Goal: Task Accomplishment & Management: Complete application form

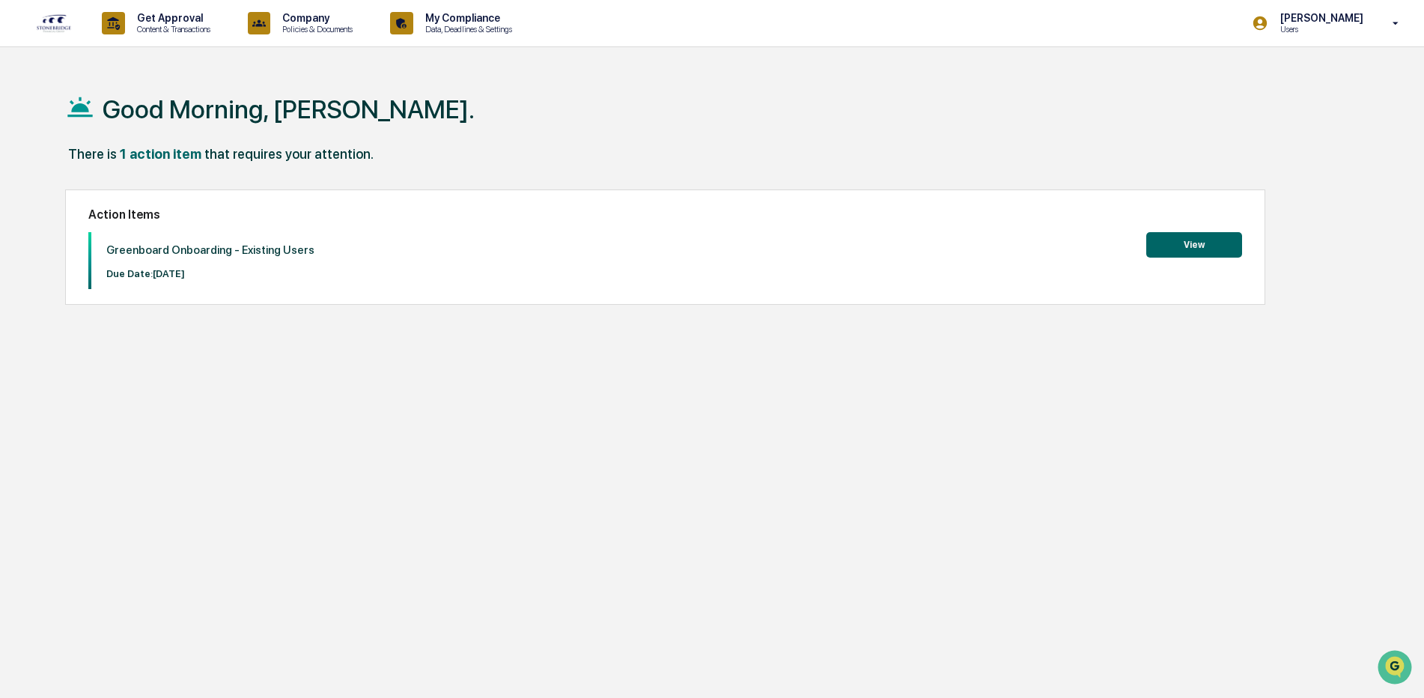
click at [1171, 245] on button "View" at bounding box center [1195, 244] width 96 height 25
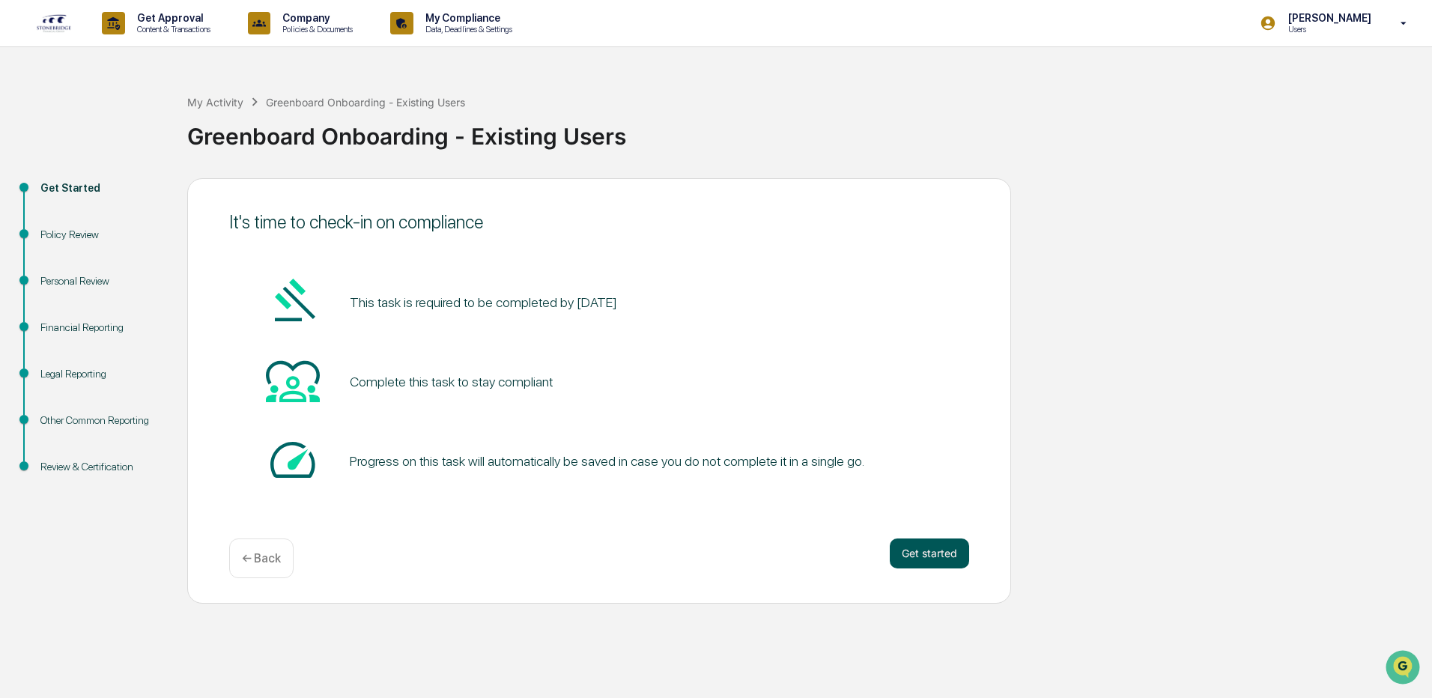
click at [946, 553] on button "Get started" at bounding box center [929, 553] width 79 height 30
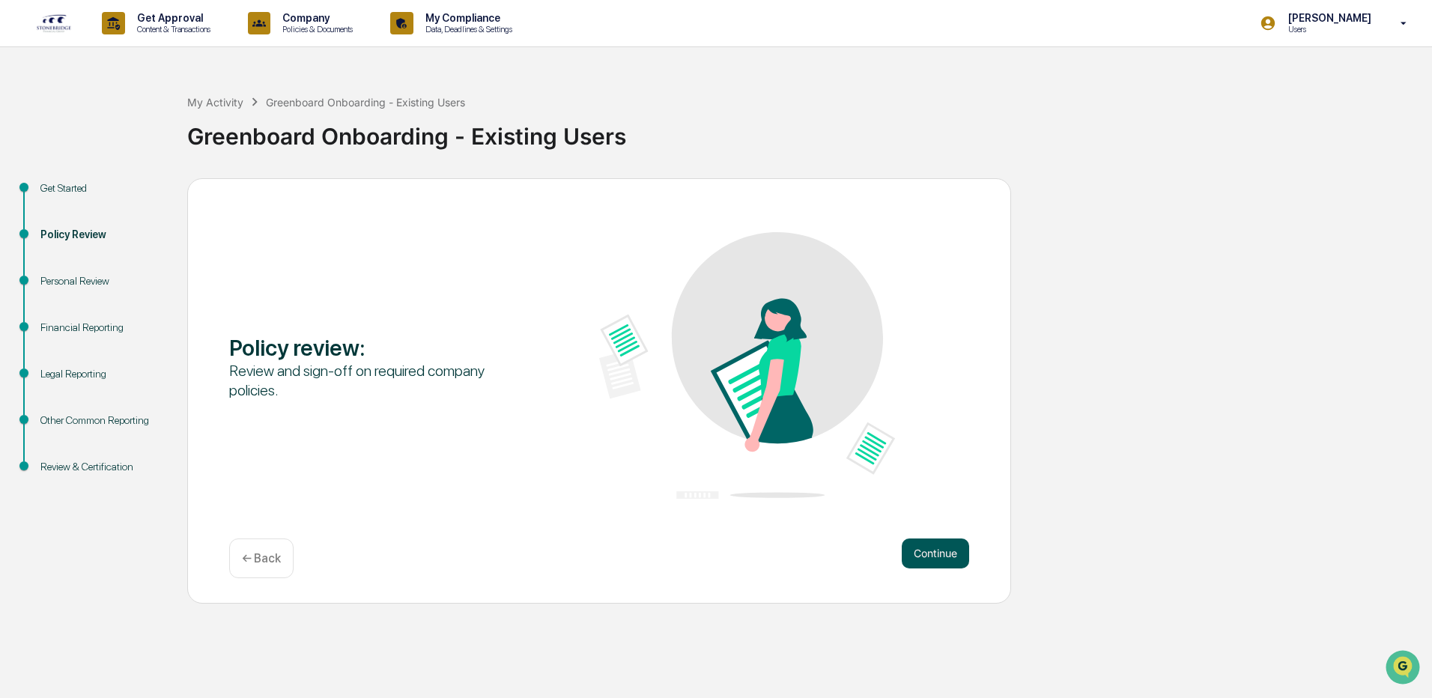
click at [953, 552] on button "Continue" at bounding box center [935, 553] width 67 height 30
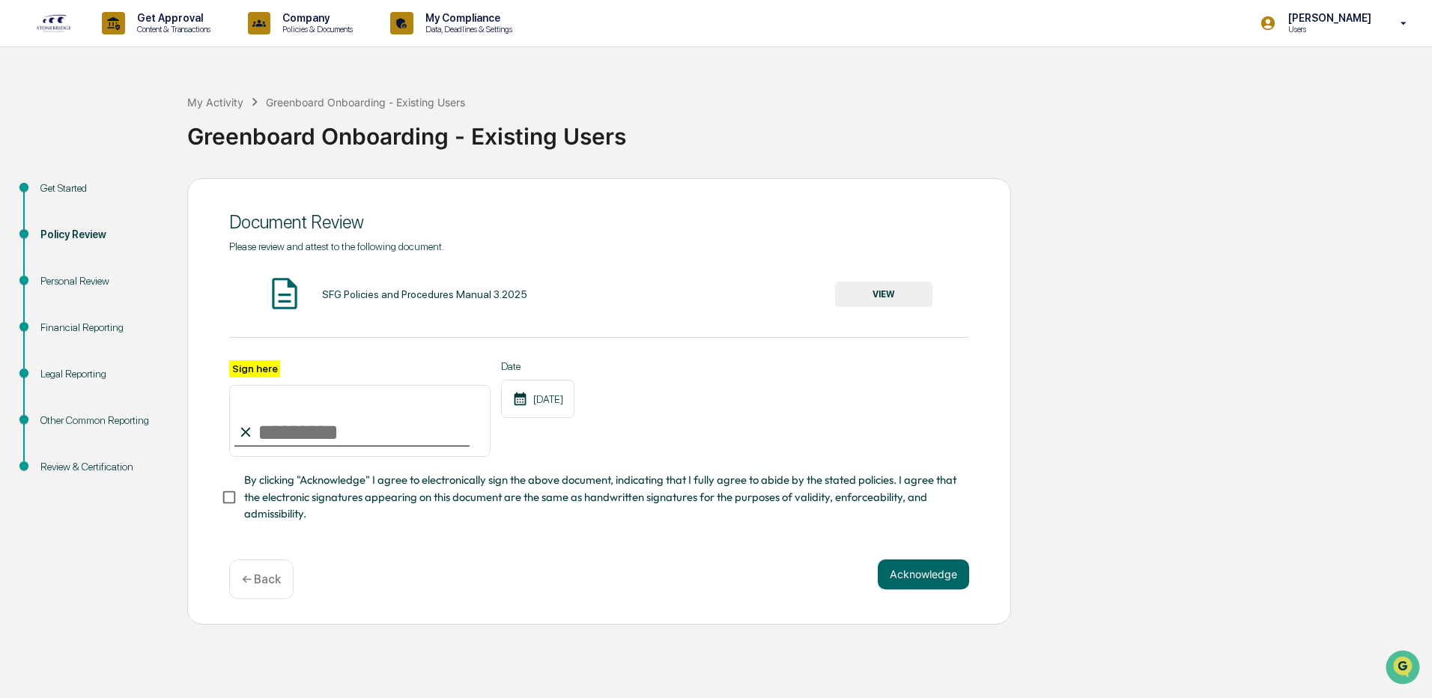
click at [260, 423] on input "Sign here" at bounding box center [359, 421] width 261 height 72
type input "**********"
click at [960, 583] on button "Acknowledge" at bounding box center [923, 574] width 91 height 30
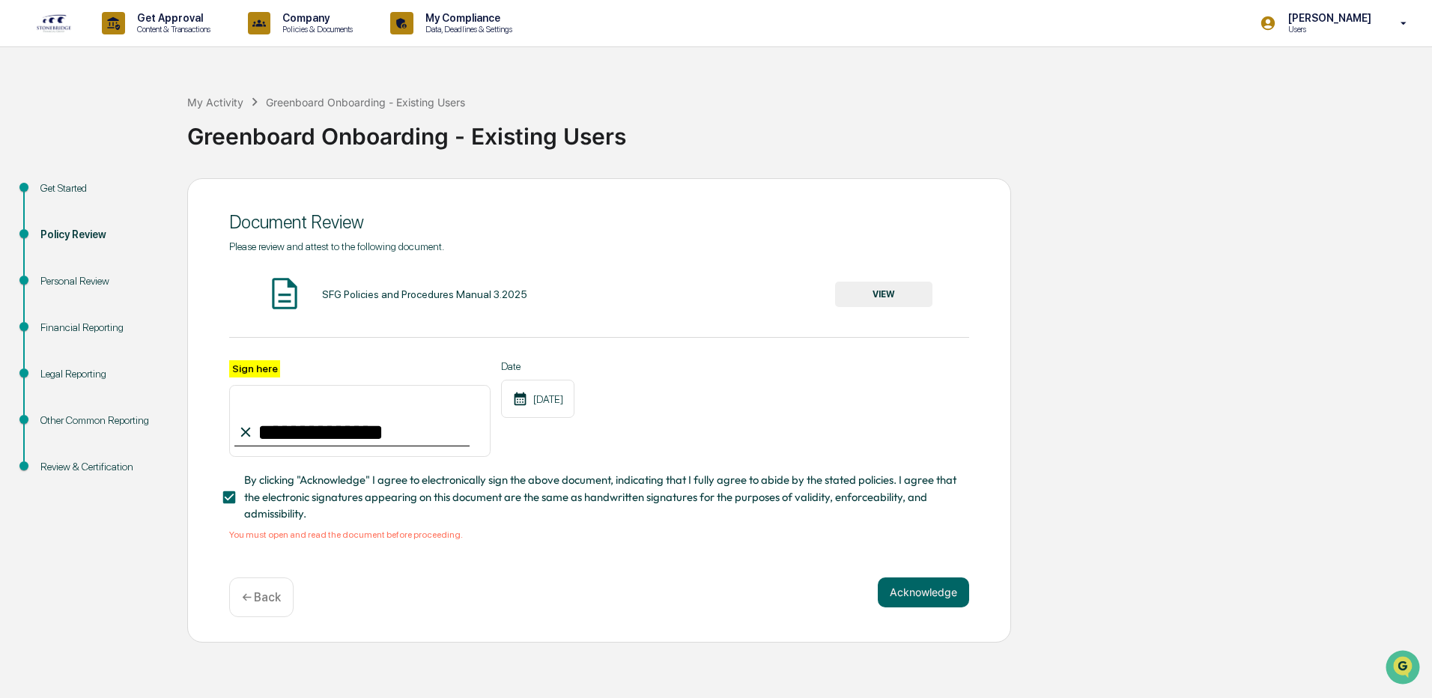
click at [899, 291] on button "VIEW" at bounding box center [883, 294] width 97 height 25
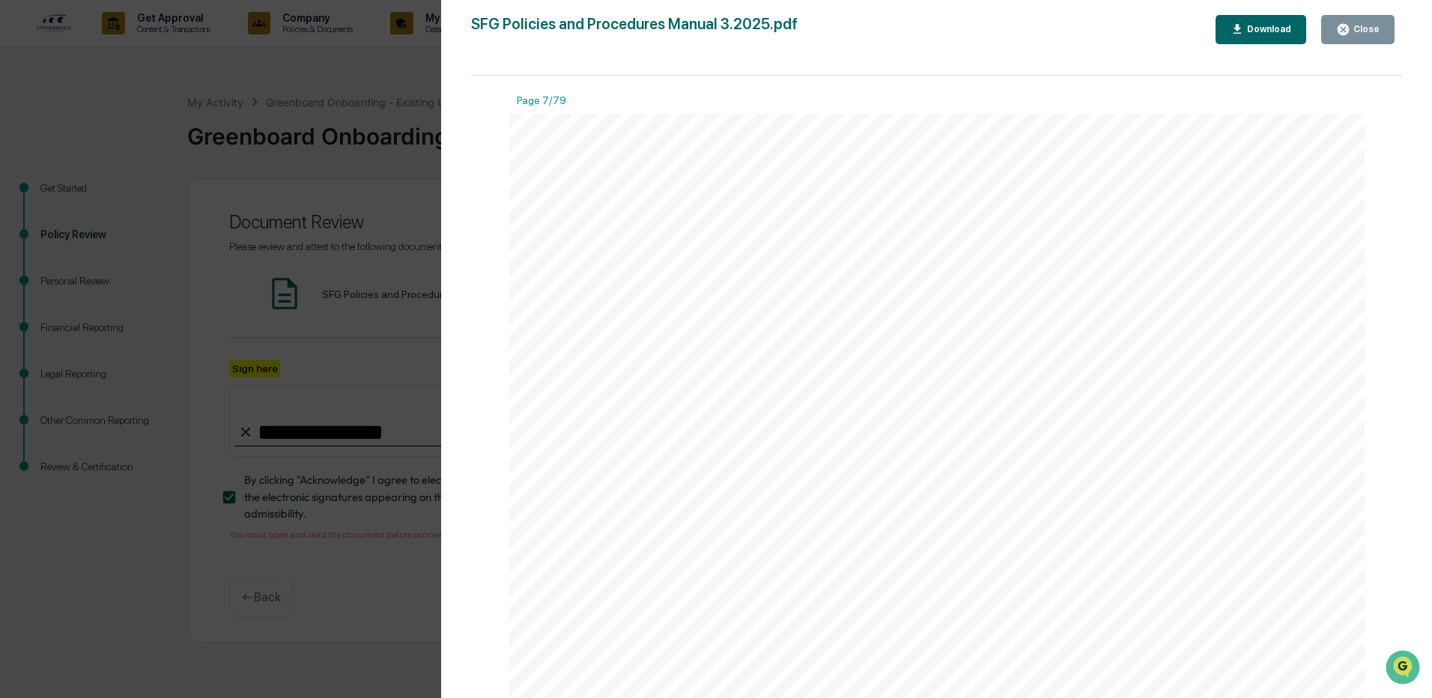
scroll to position [7039, 0]
click at [1366, 29] on div "Close" at bounding box center [1364, 29] width 29 height 10
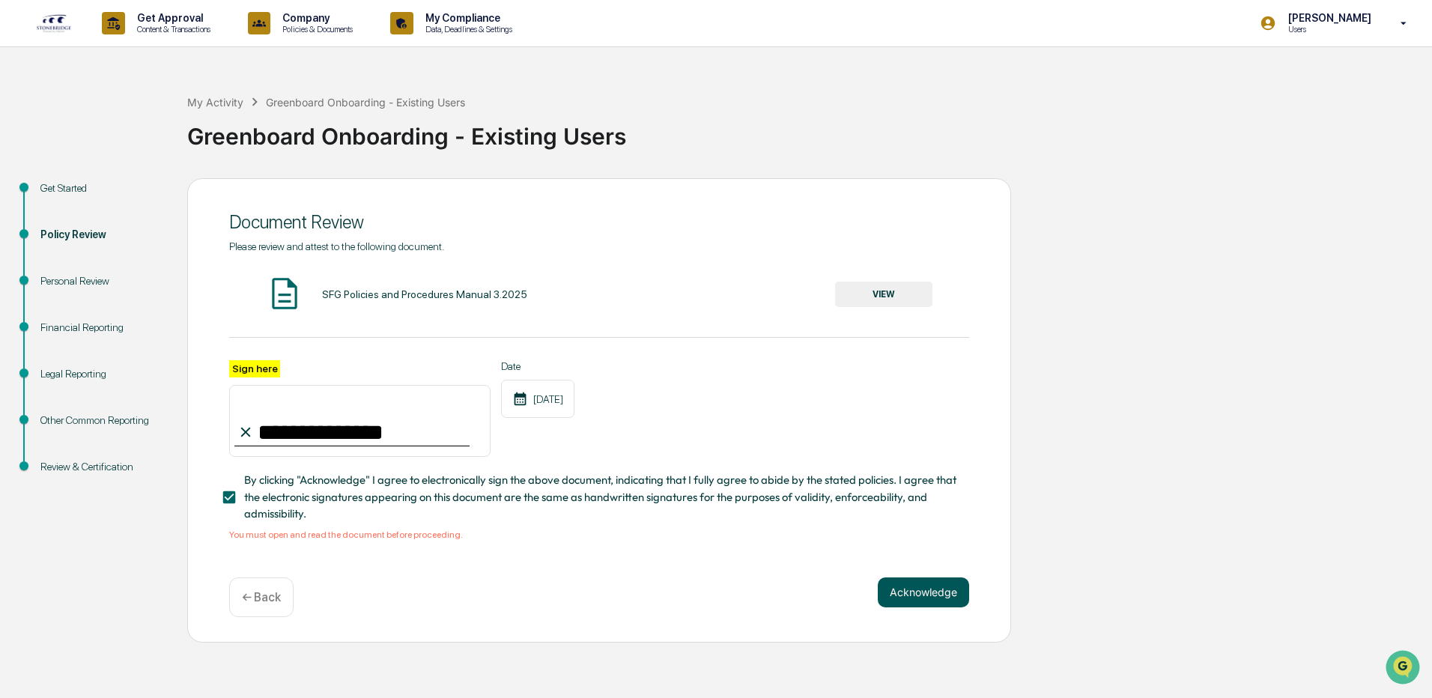
click at [894, 604] on button "Acknowledge" at bounding box center [923, 592] width 91 height 30
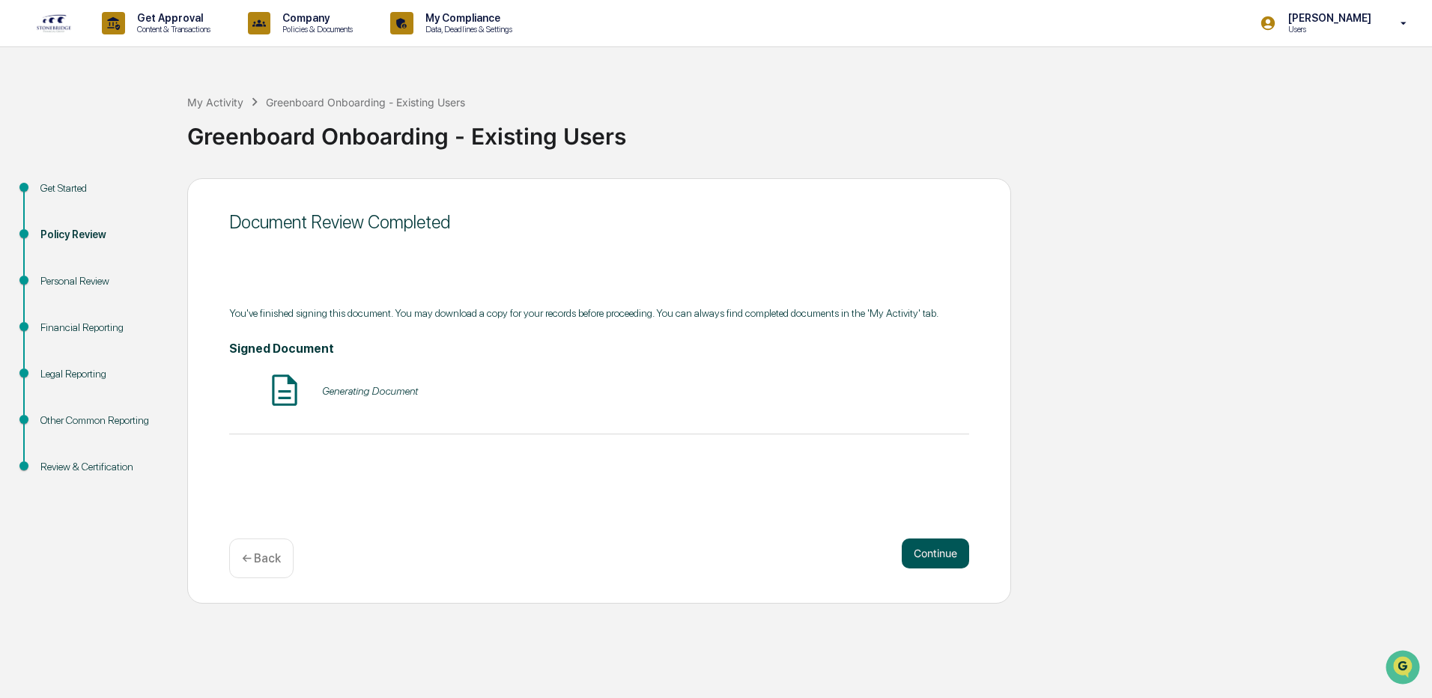
click at [929, 550] on button "Continue" at bounding box center [935, 553] width 67 height 30
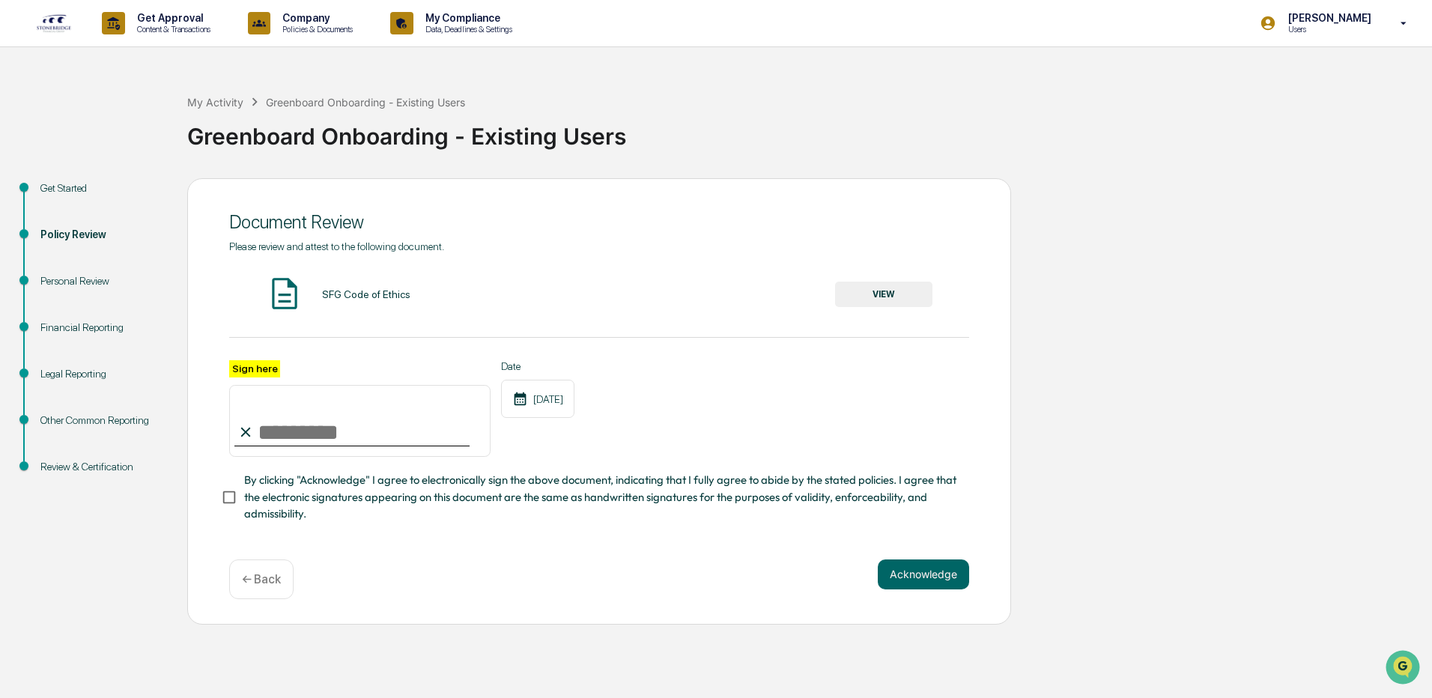
click at [900, 284] on button "VIEW" at bounding box center [883, 294] width 97 height 25
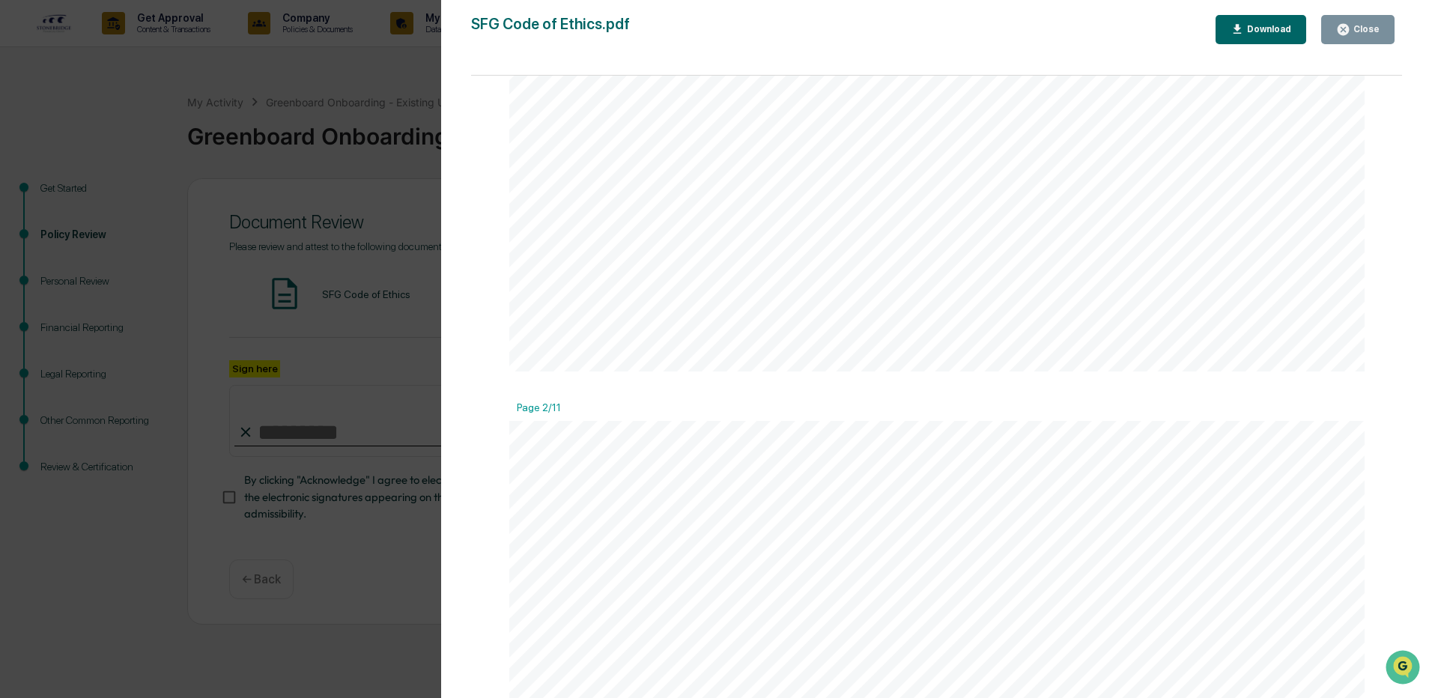
scroll to position [974, 0]
click at [1346, 11] on div "Version History [DATE] 07:18 PM [PERSON_NAME] SFG Code of Ethics.pdf Close Down…" at bounding box center [936, 364] width 991 height 728
click at [1346, 32] on icon "button" at bounding box center [1342, 29] width 11 height 11
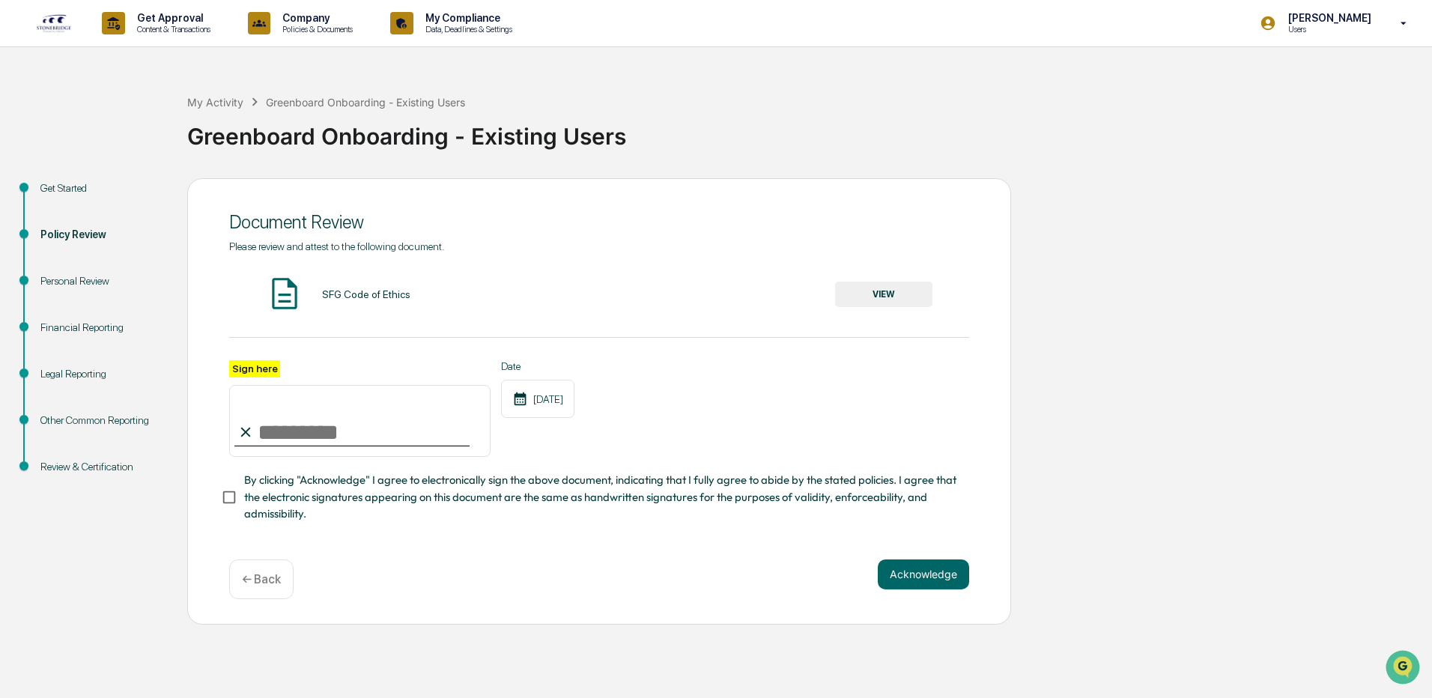
click at [416, 419] on input "Sign here" at bounding box center [359, 421] width 261 height 72
type input "**********"
click at [929, 574] on button "Acknowledge" at bounding box center [923, 574] width 91 height 30
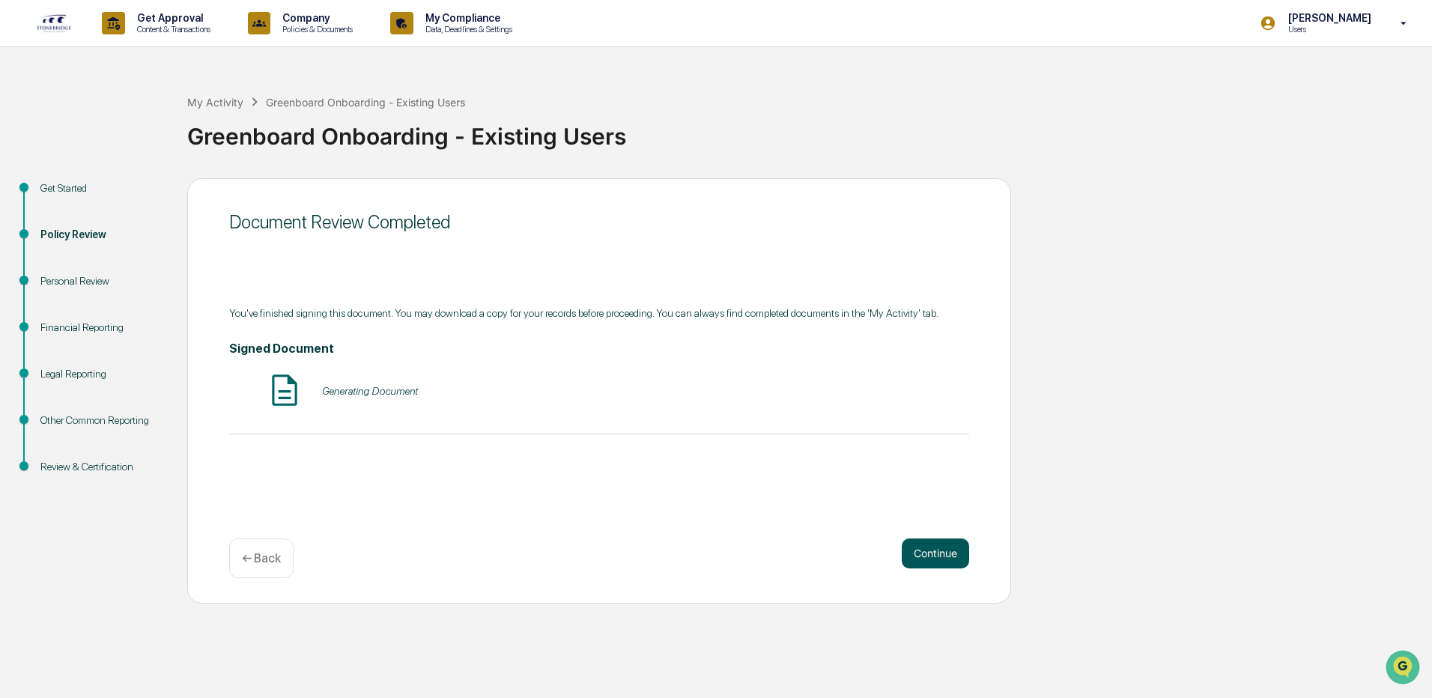
click at [956, 556] on button "Continue" at bounding box center [935, 553] width 67 height 30
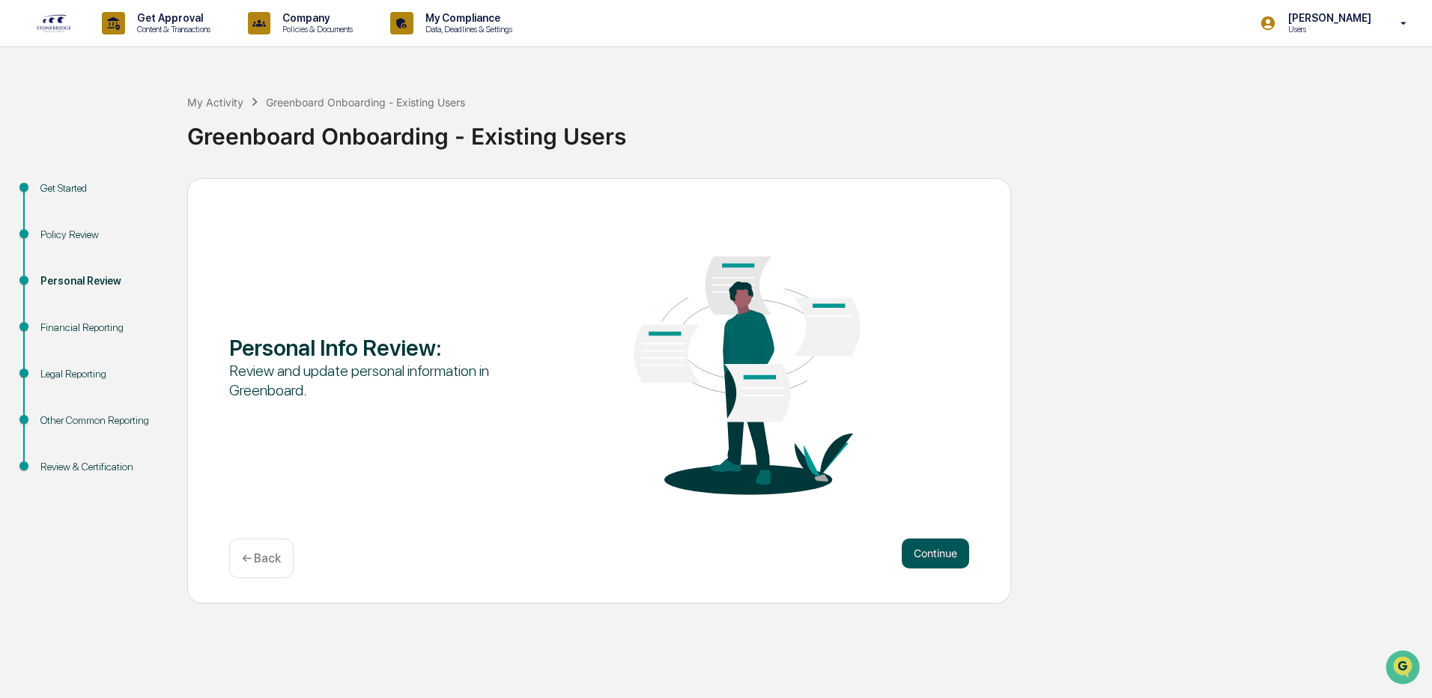
click at [929, 559] on button "Continue" at bounding box center [935, 553] width 67 height 30
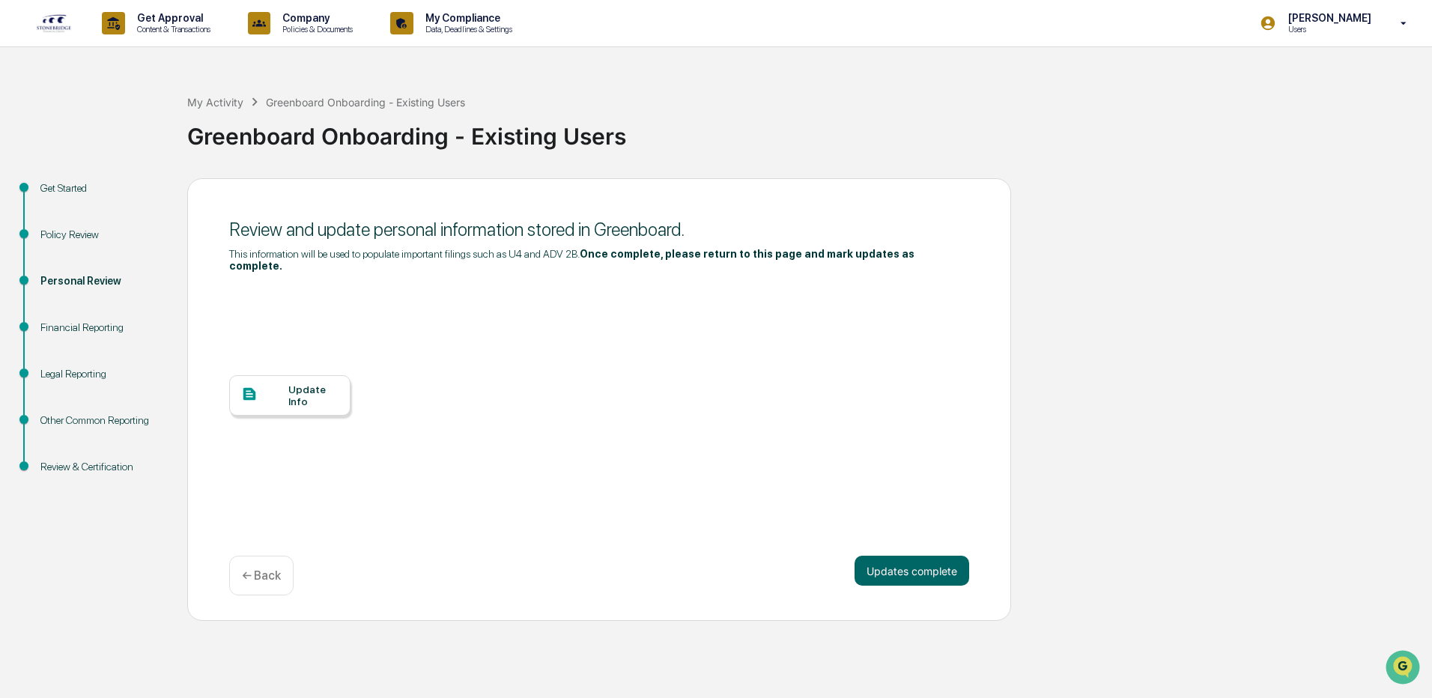
click at [301, 391] on div "Update Info" at bounding box center [313, 395] width 50 height 24
click at [886, 559] on button "Updates complete" at bounding box center [911, 571] width 115 height 30
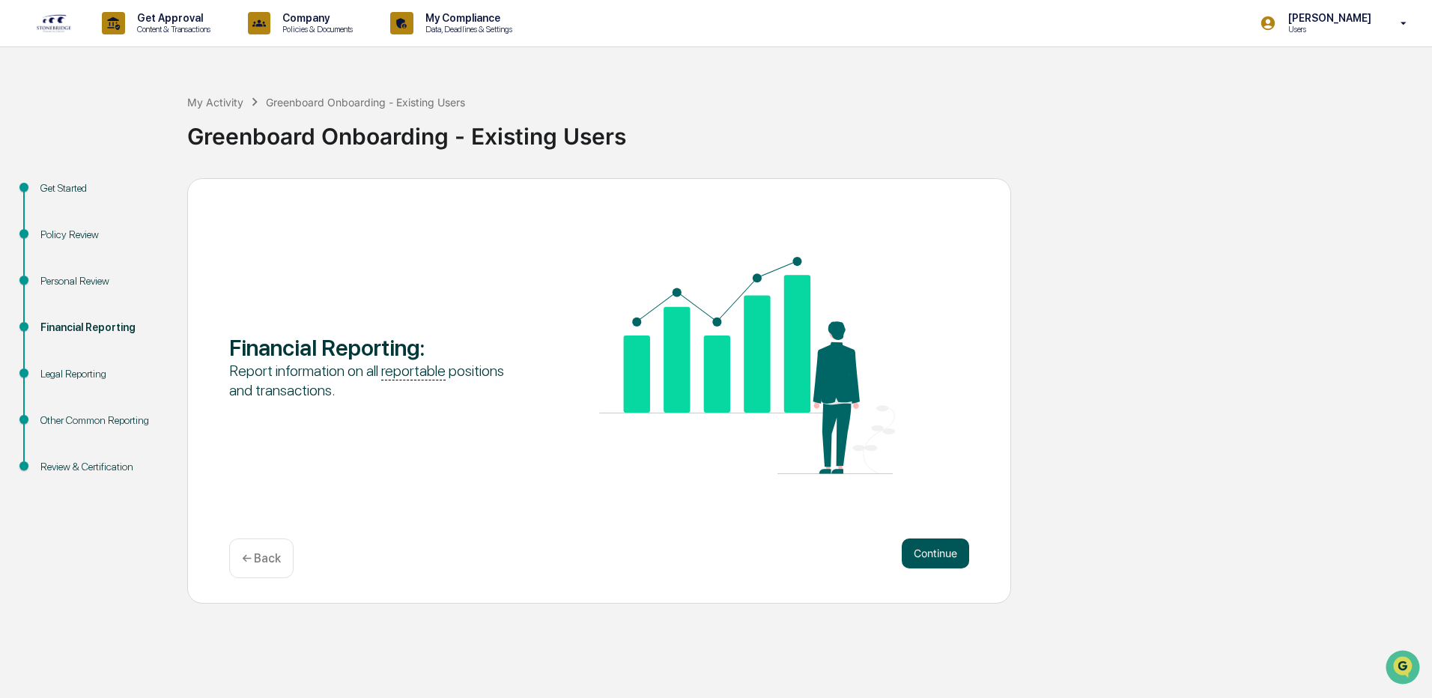
click at [932, 561] on button "Continue" at bounding box center [935, 553] width 67 height 30
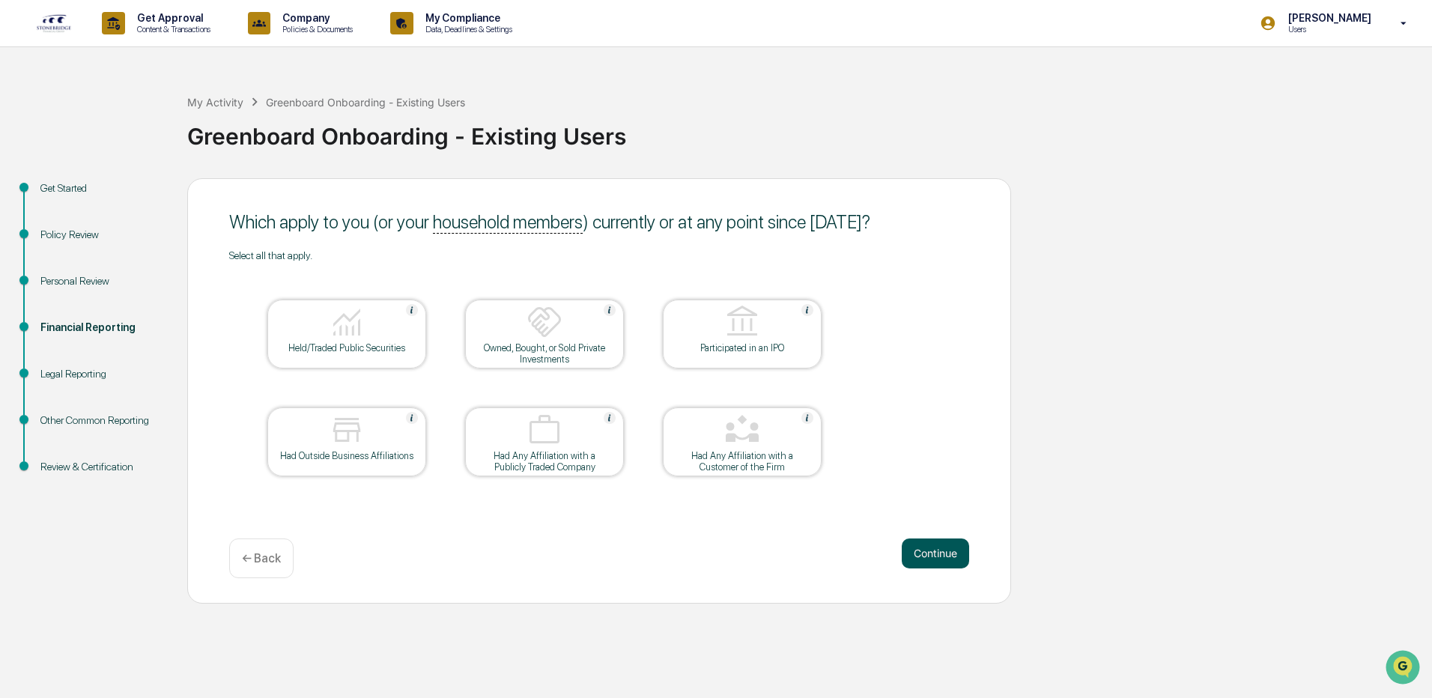
click at [941, 558] on button "Continue" at bounding box center [935, 553] width 67 height 30
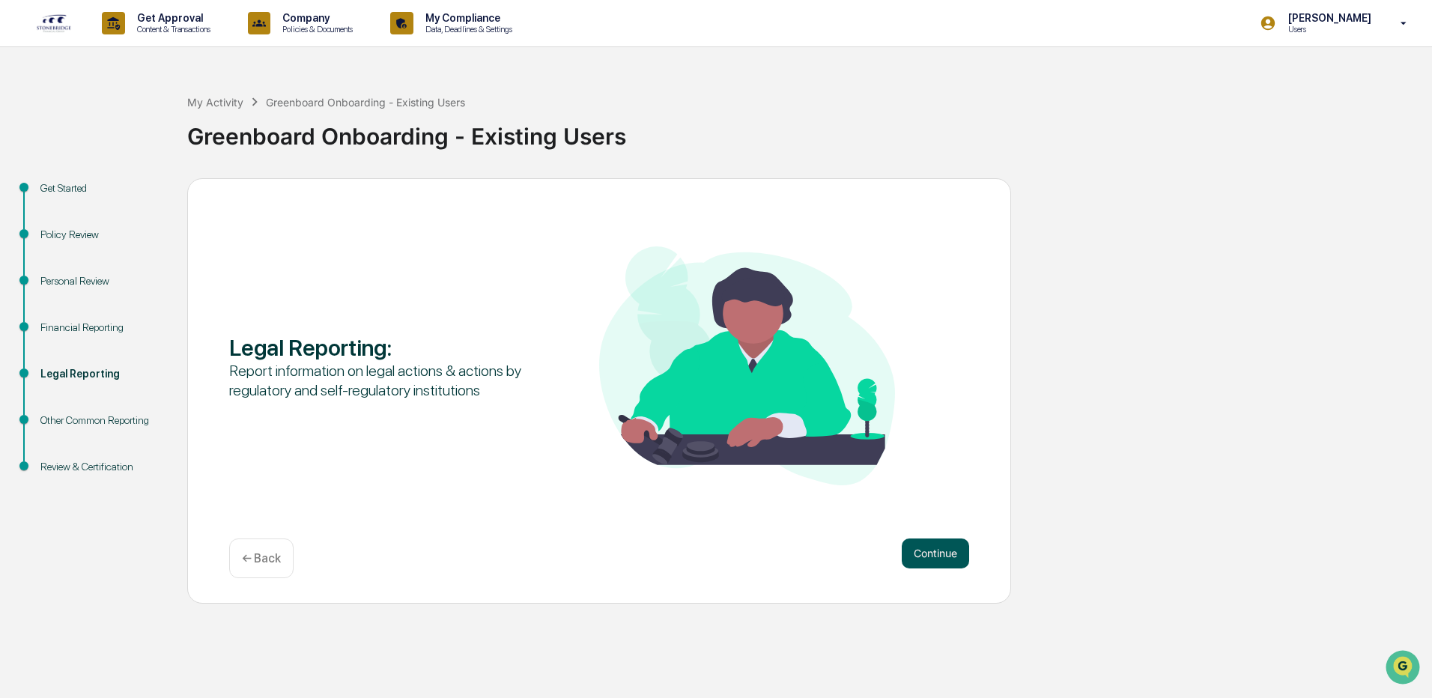
click at [929, 557] on button "Continue" at bounding box center [935, 553] width 67 height 30
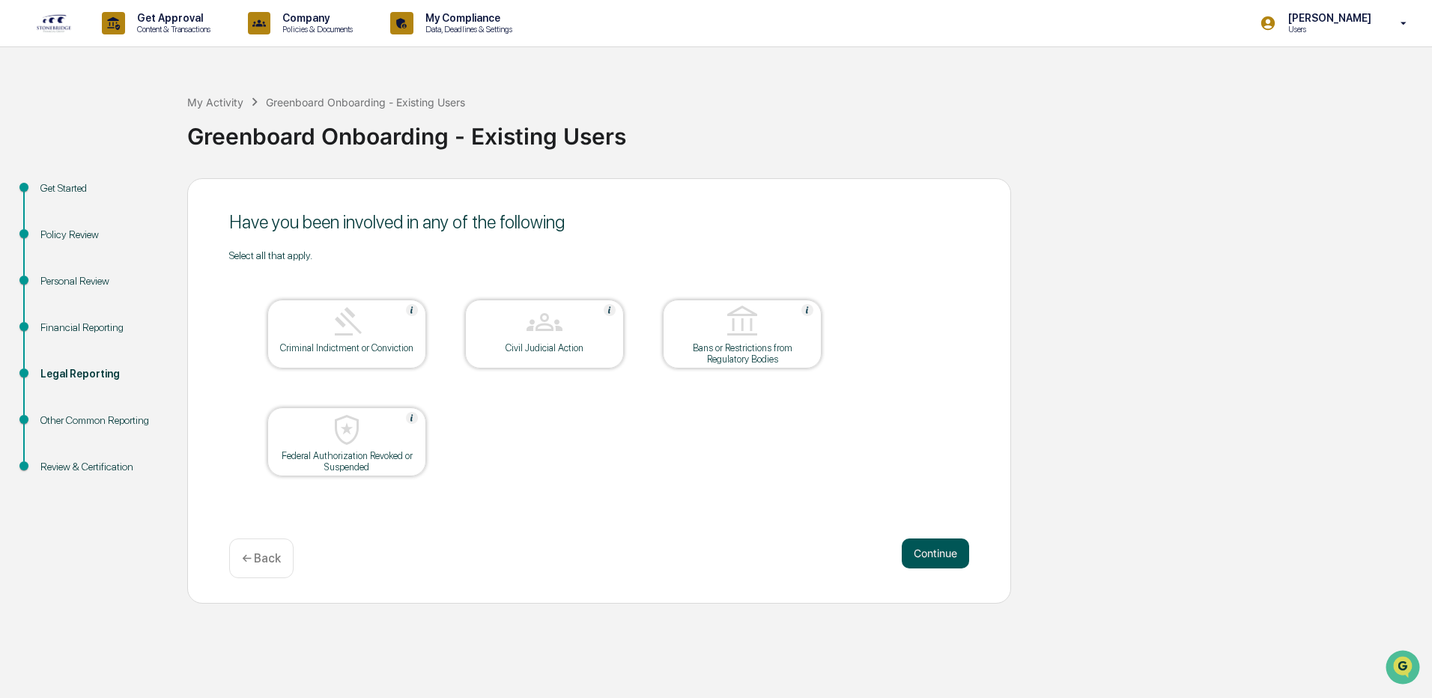
click at [941, 559] on button "Continue" at bounding box center [935, 553] width 67 height 30
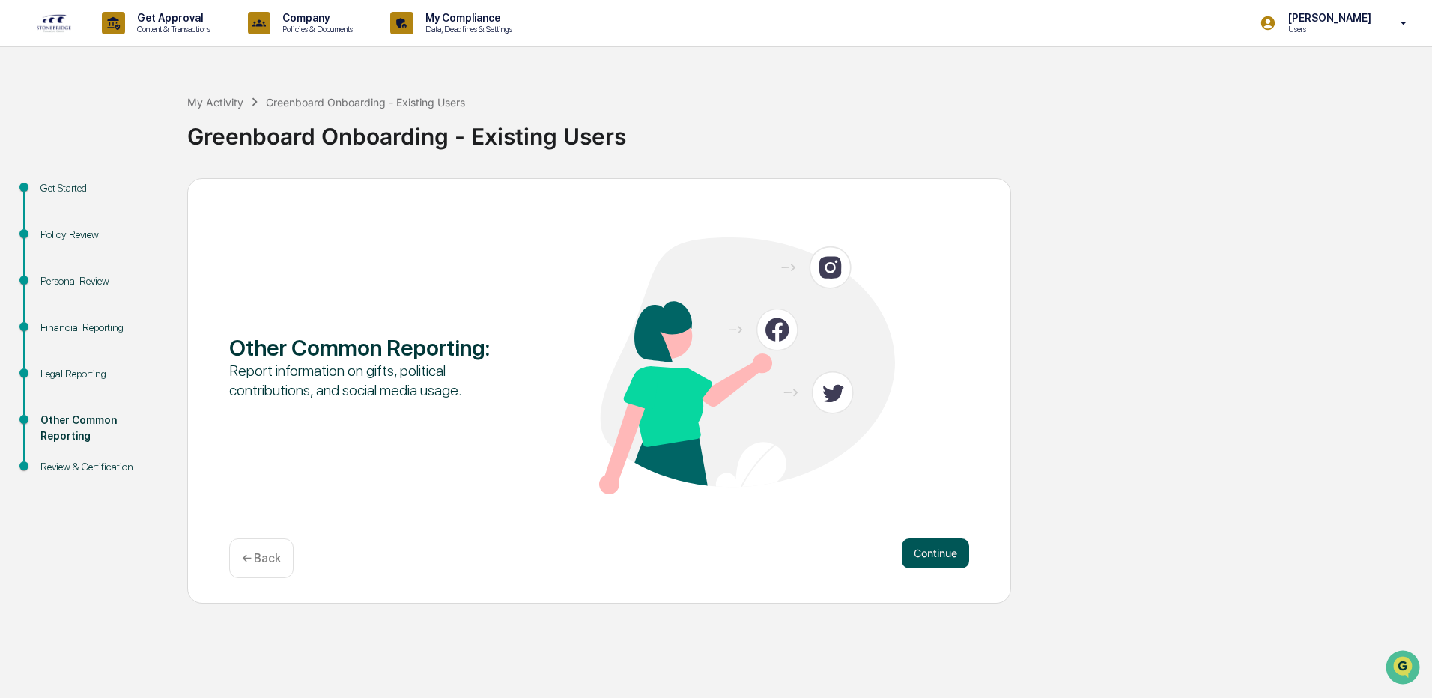
click at [918, 550] on button "Continue" at bounding box center [935, 553] width 67 height 30
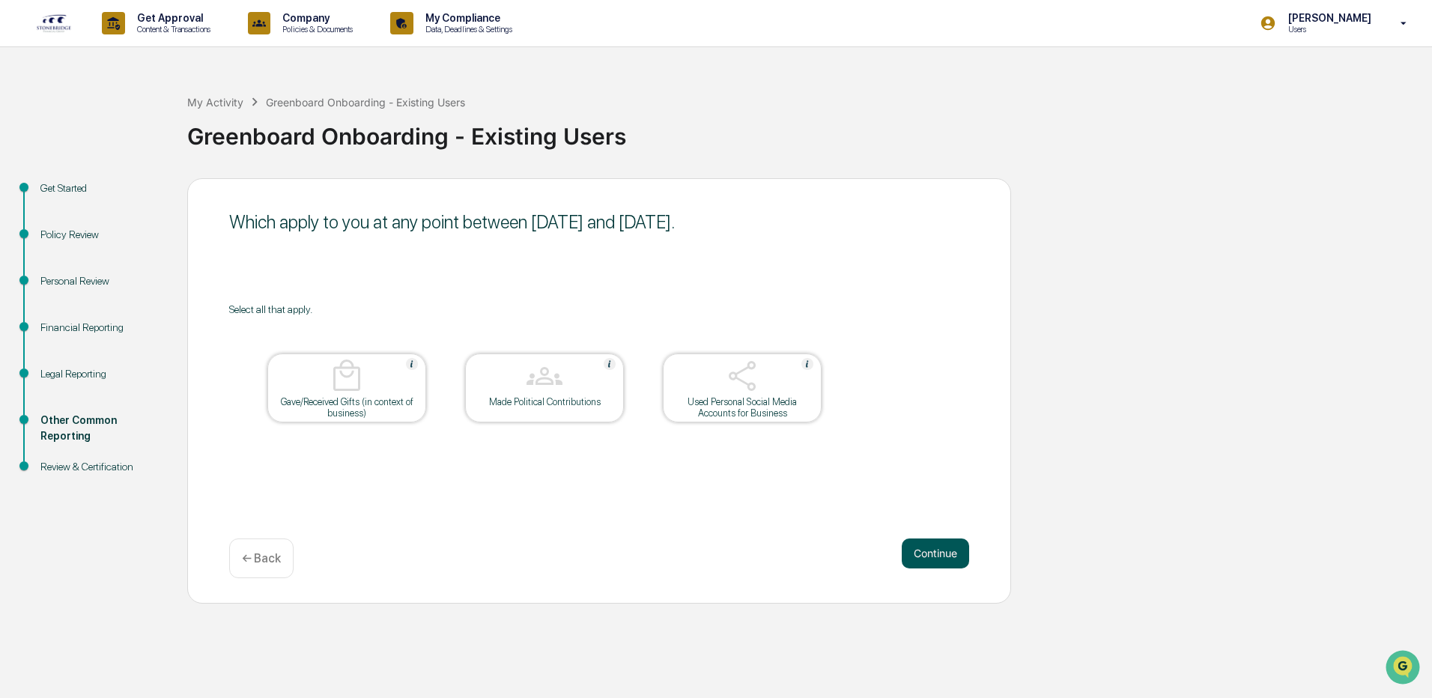
click at [947, 557] on button "Continue" at bounding box center [935, 553] width 67 height 30
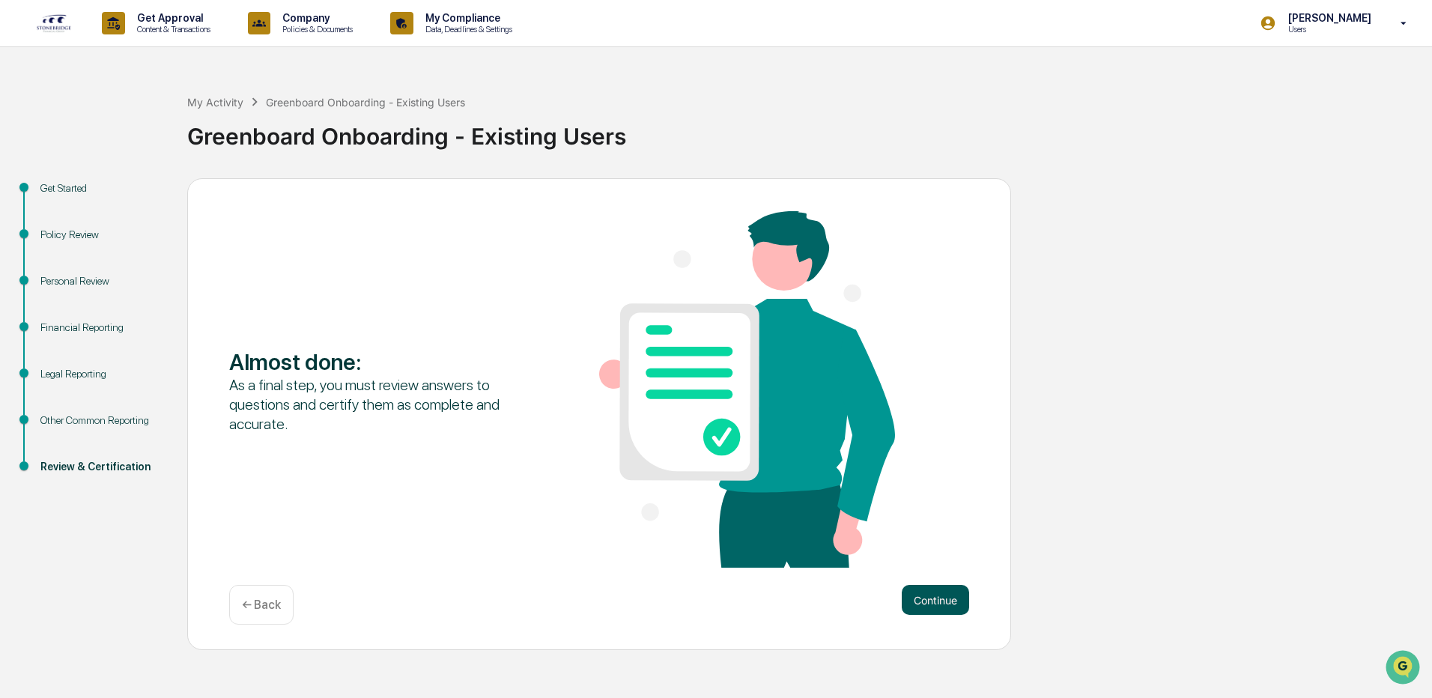
click at [949, 607] on button "Continue" at bounding box center [935, 600] width 67 height 30
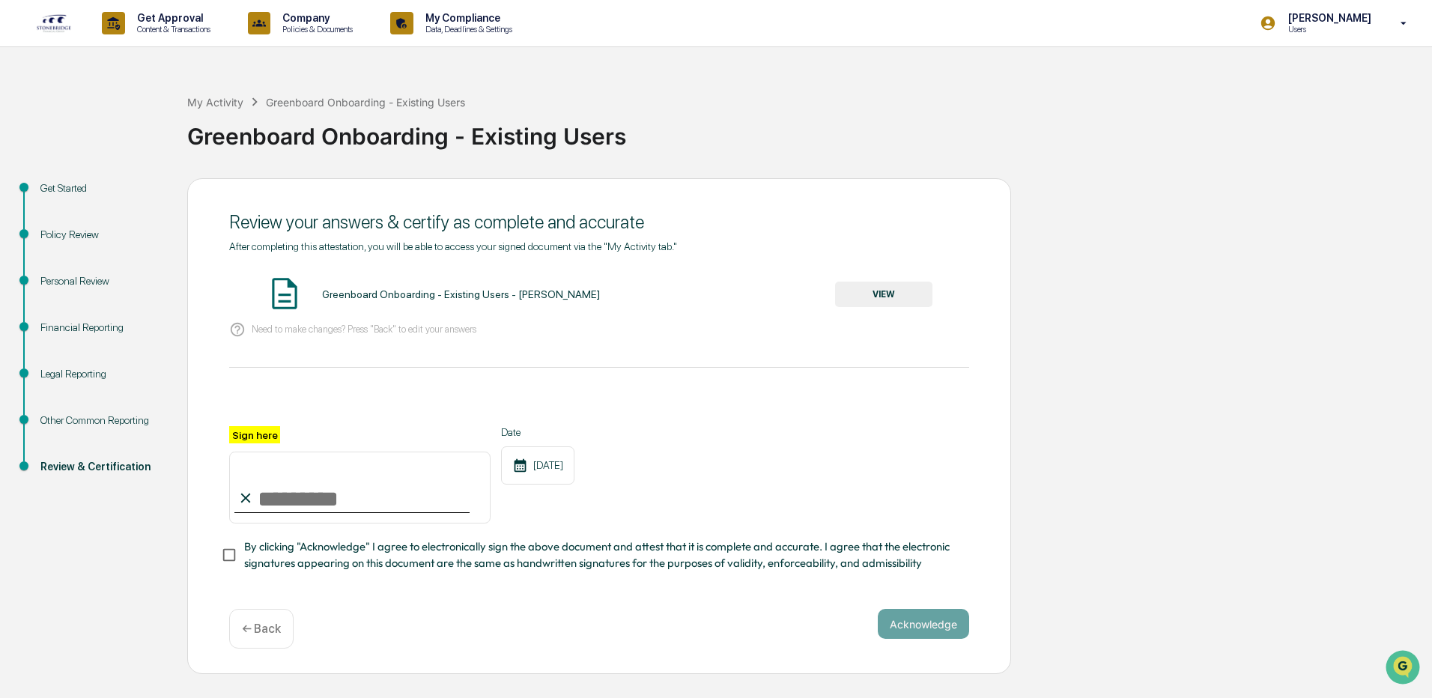
click at [360, 499] on input "Sign here" at bounding box center [359, 488] width 261 height 72
type input "**********"
click at [924, 611] on div "**********" at bounding box center [599, 426] width 824 height 496
click at [922, 634] on button "Acknowledge" at bounding box center [923, 624] width 91 height 30
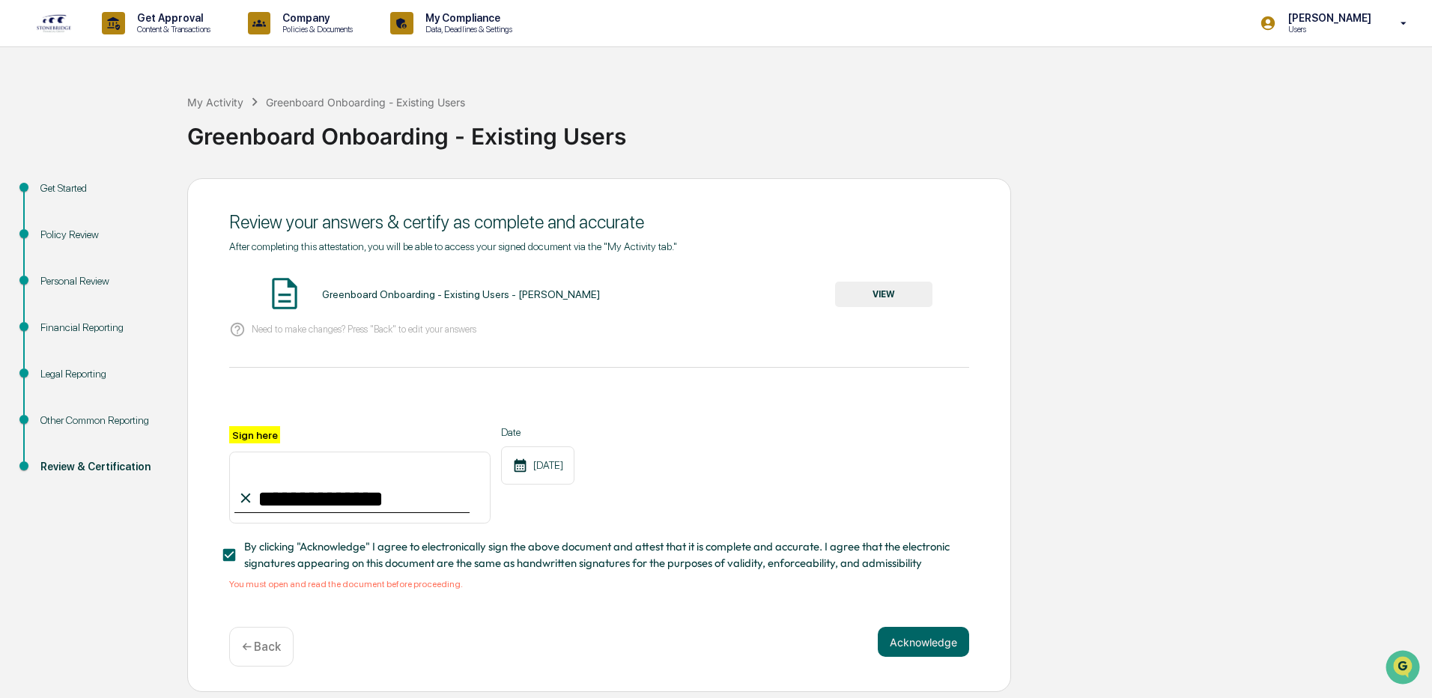
click at [884, 288] on button "VIEW" at bounding box center [883, 294] width 97 height 25
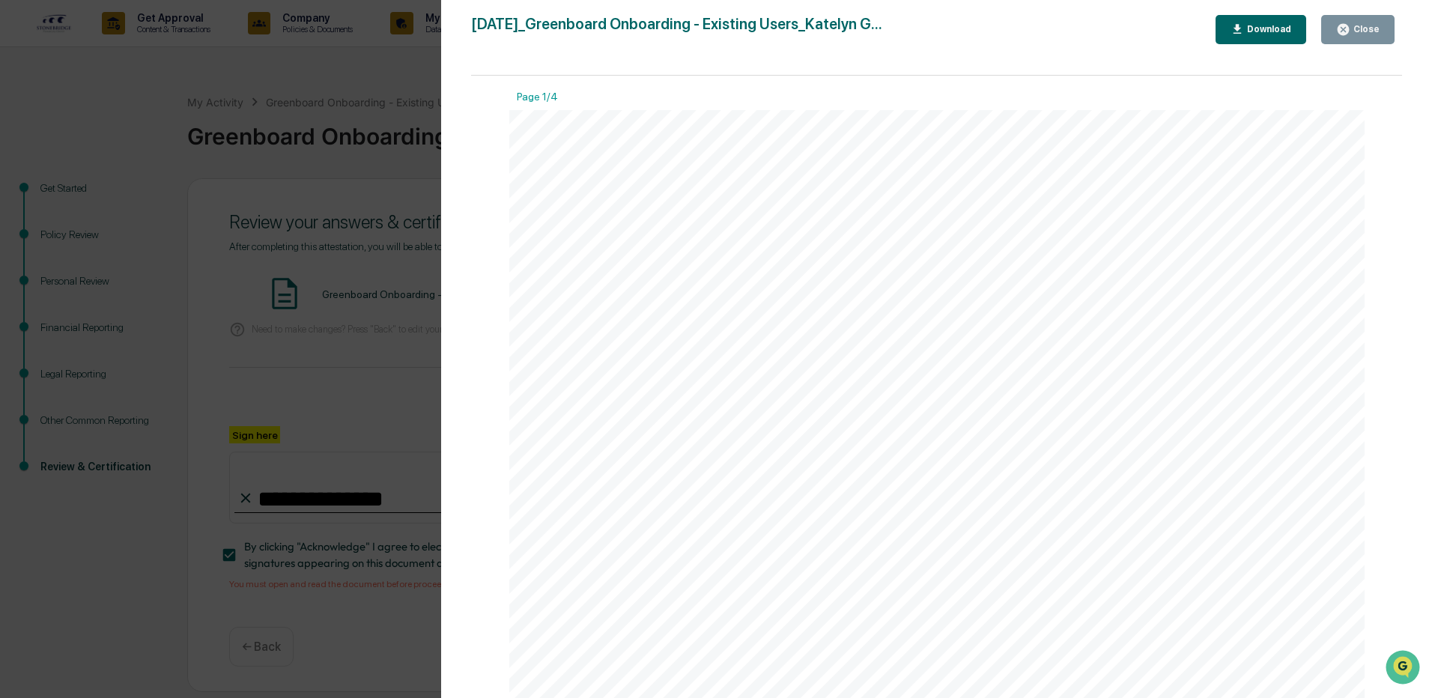
scroll to position [225, 0]
drag, startPoint x: 1361, startPoint y: 24, endPoint x: 1338, endPoint y: 77, distance: 57.7
click at [1361, 25] on div "Close" at bounding box center [1364, 29] width 29 height 10
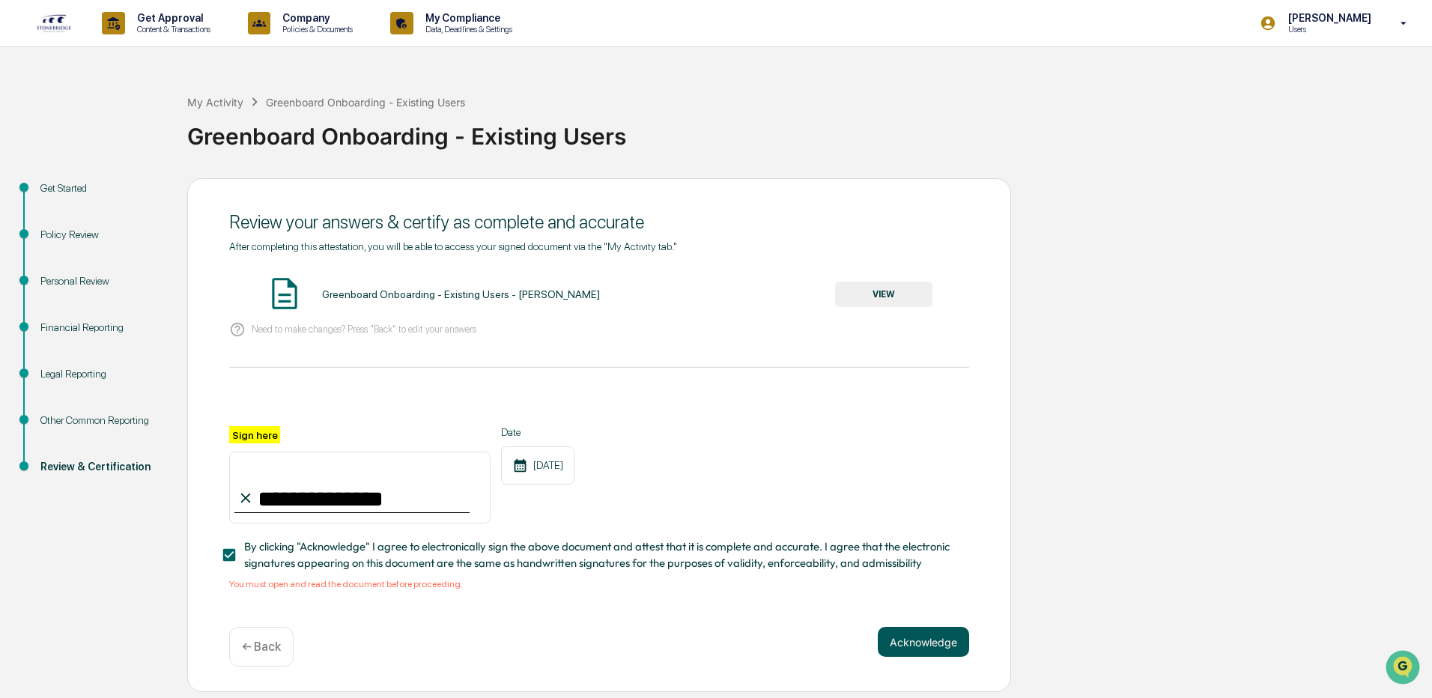
click at [901, 641] on button "Acknowledge" at bounding box center [923, 642] width 91 height 30
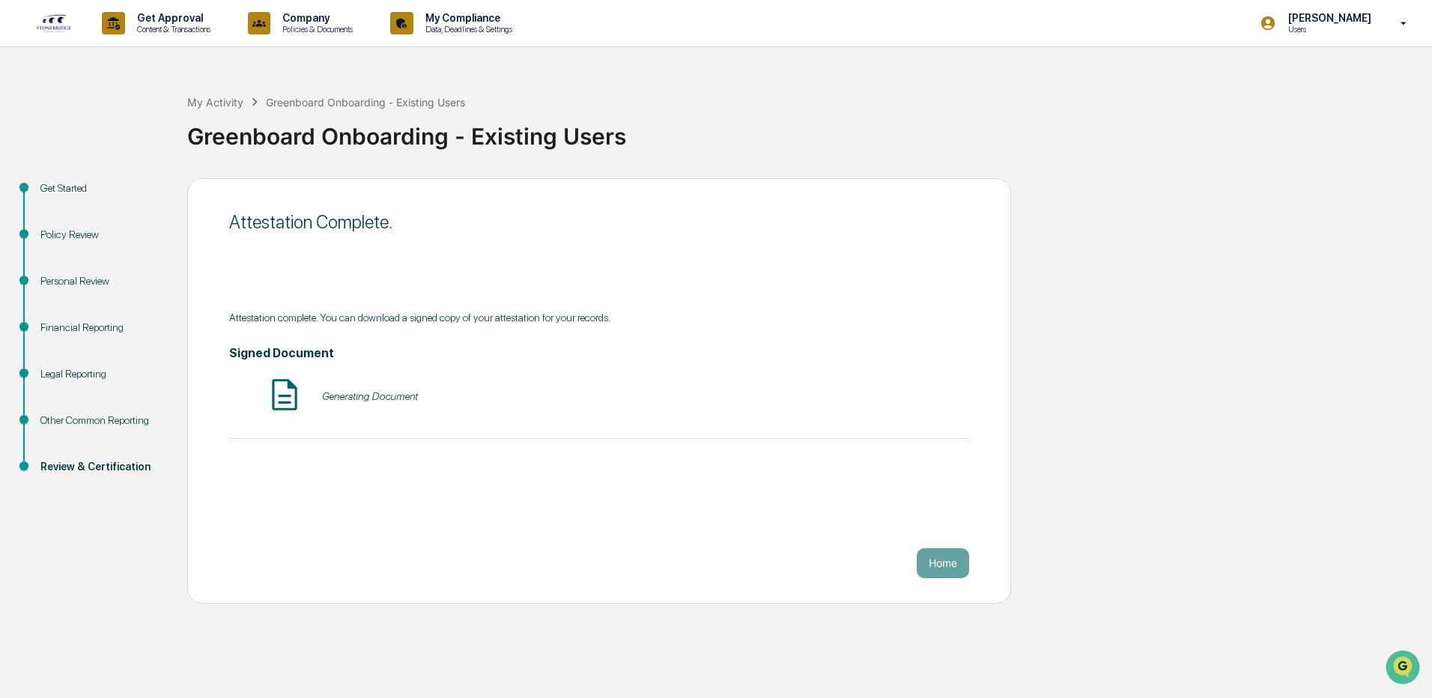
click at [583, 506] on div "Attestation Complete. Attestation complete. You can download a signed copy of y…" at bounding box center [599, 390] width 824 height 425
click at [328, 395] on div "Generating Document" at bounding box center [370, 396] width 96 height 12
click at [262, 395] on div "Generating Document" at bounding box center [599, 396] width 740 height 40
click at [278, 396] on img at bounding box center [284, 394] width 37 height 37
click at [860, 391] on button "VIEW" at bounding box center [883, 395] width 97 height 25
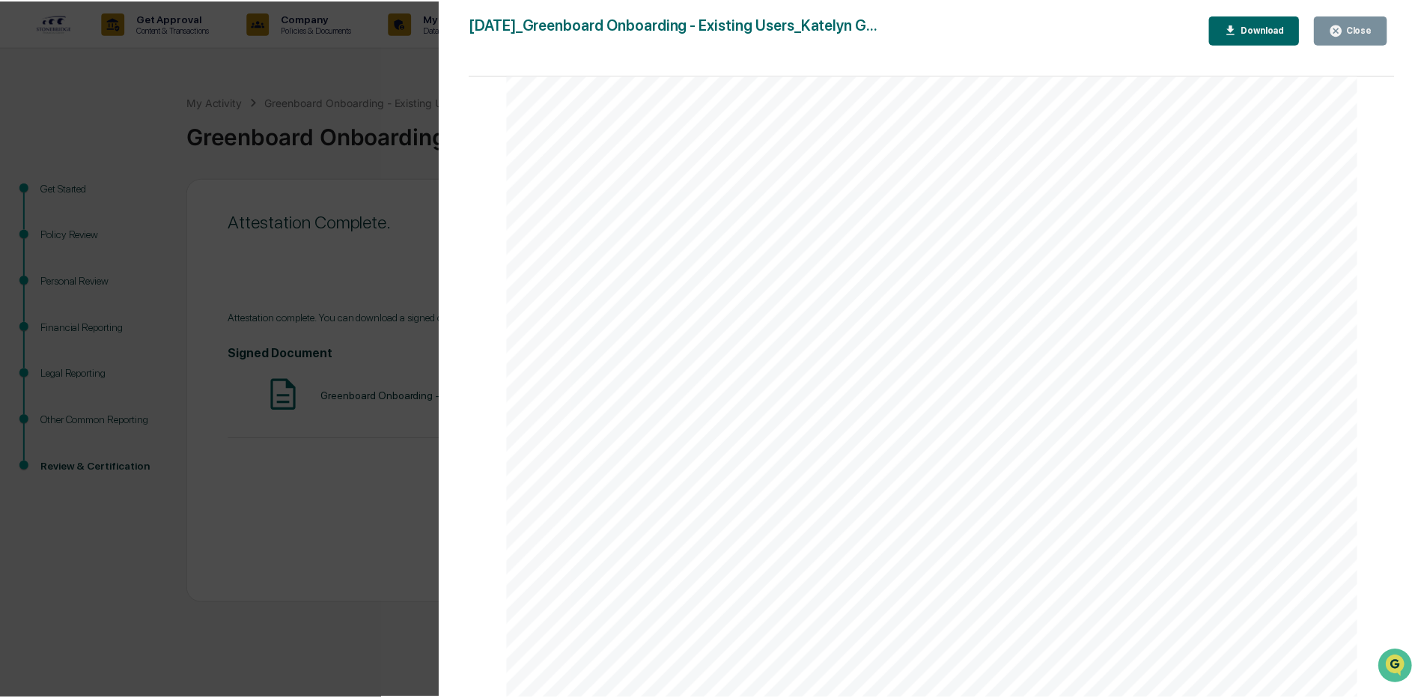
scroll to position [91, 0]
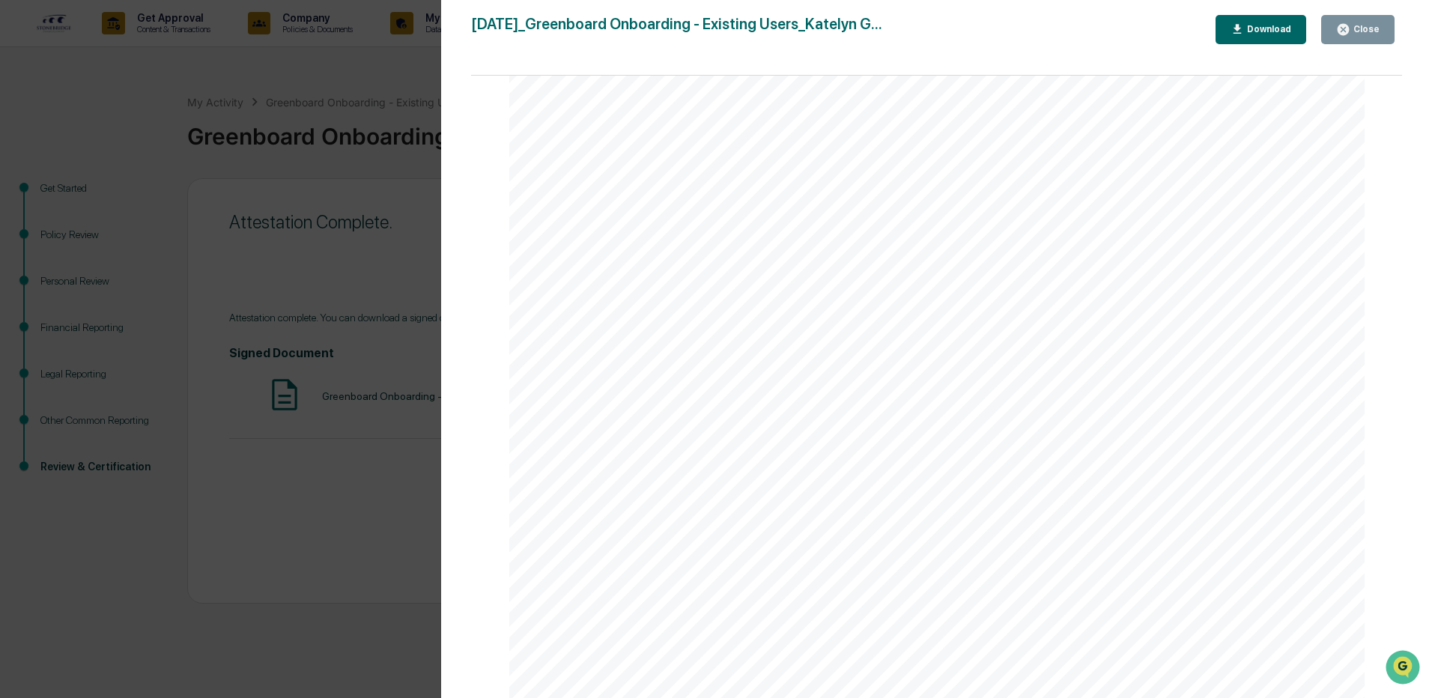
click at [1367, 34] on div "Close" at bounding box center [1364, 29] width 29 height 10
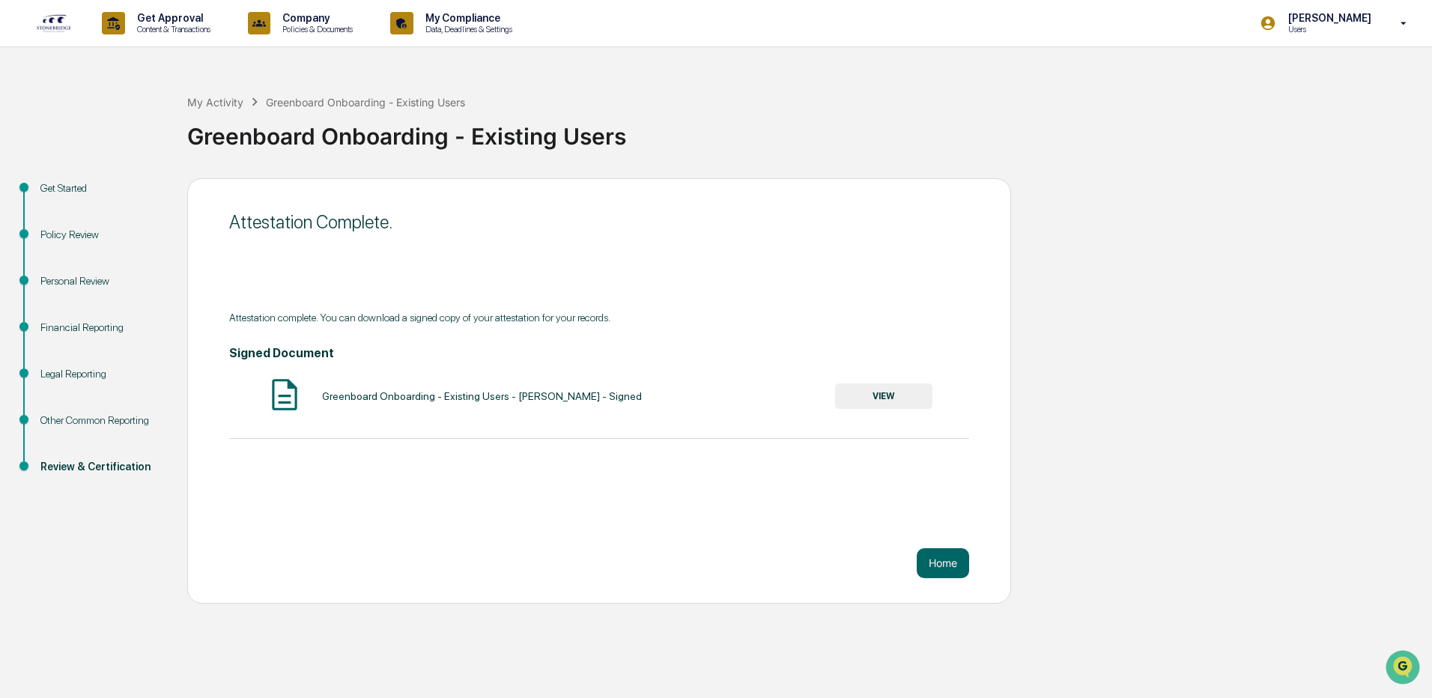
click at [973, 563] on div "Version History [DATE] 12:05 PM [PERSON_NAME] [DATE]_Greenboard Onboarding - Ex…" at bounding box center [716, 349] width 1432 height 698
click at [949, 566] on button "Home" at bounding box center [943, 563] width 52 height 30
